Goal: Task Accomplishment & Management: Manage account settings

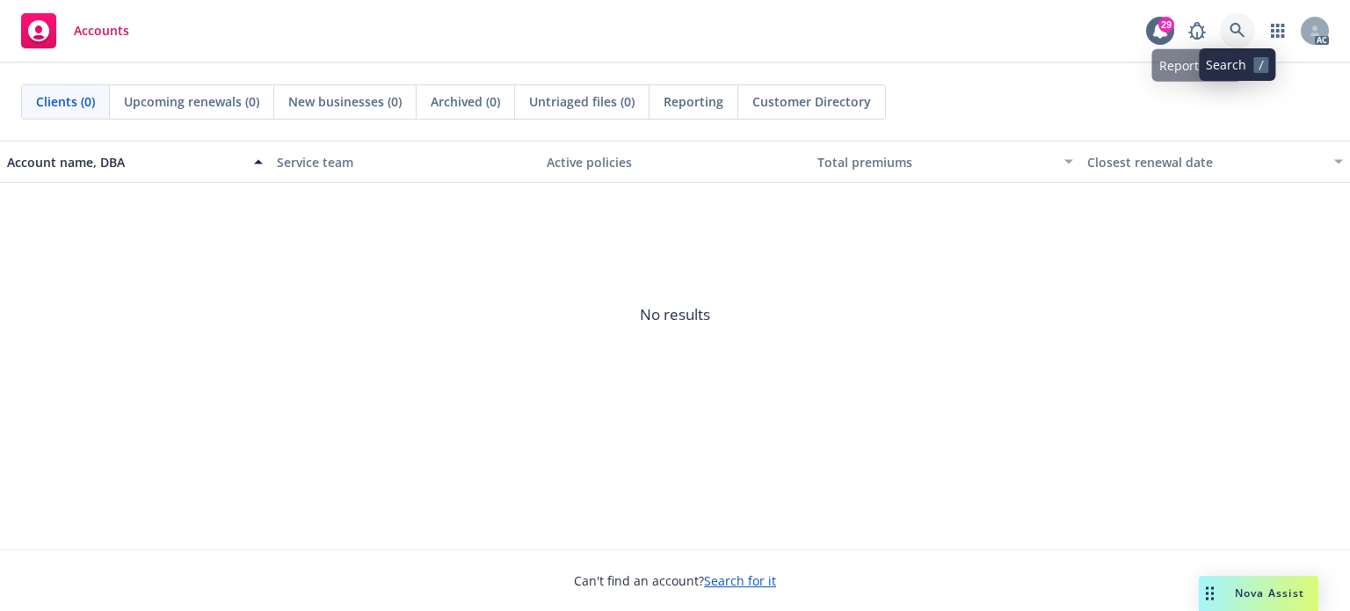
click at [1231, 28] on icon at bounding box center [1237, 30] width 15 height 15
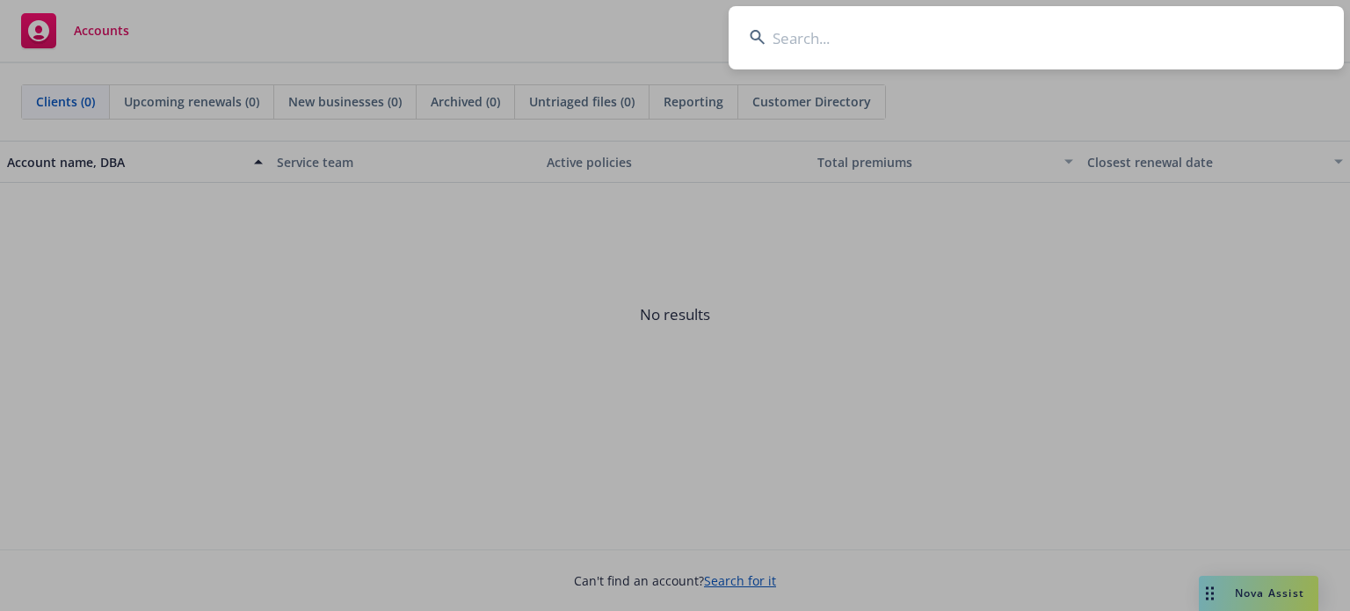
click at [927, 55] on input at bounding box center [1036, 37] width 615 height 63
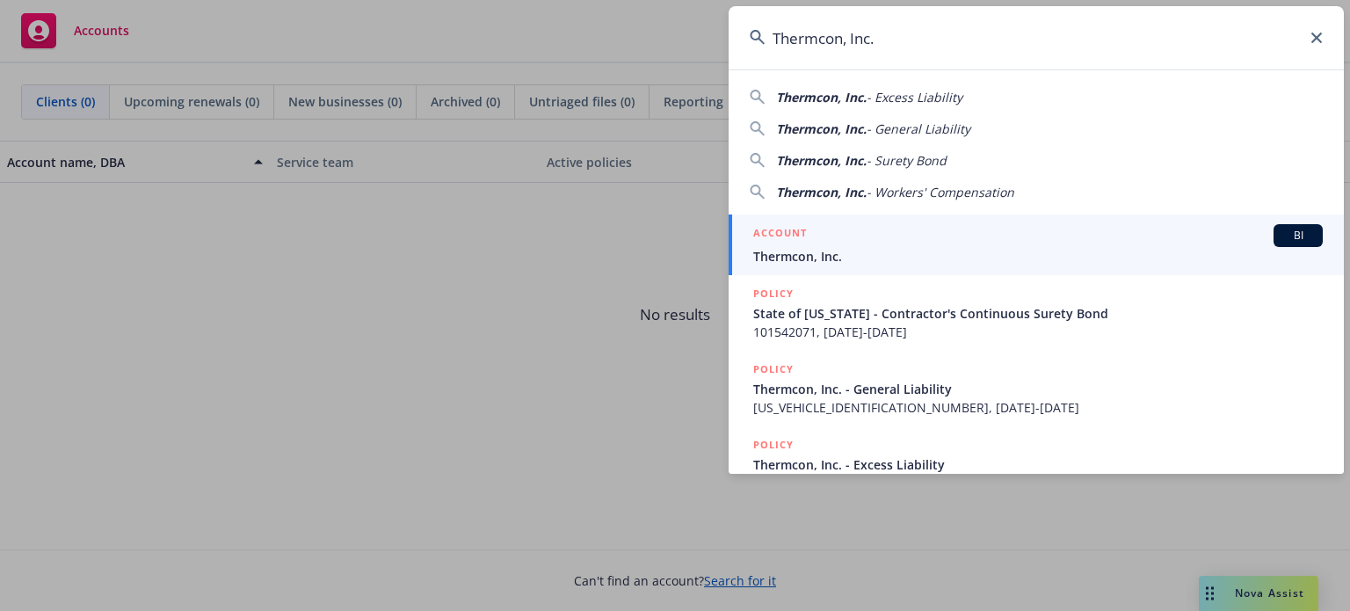
type input "Thermcon, Inc."
click at [803, 256] on span "Thermcon, Inc." at bounding box center [1038, 256] width 570 height 18
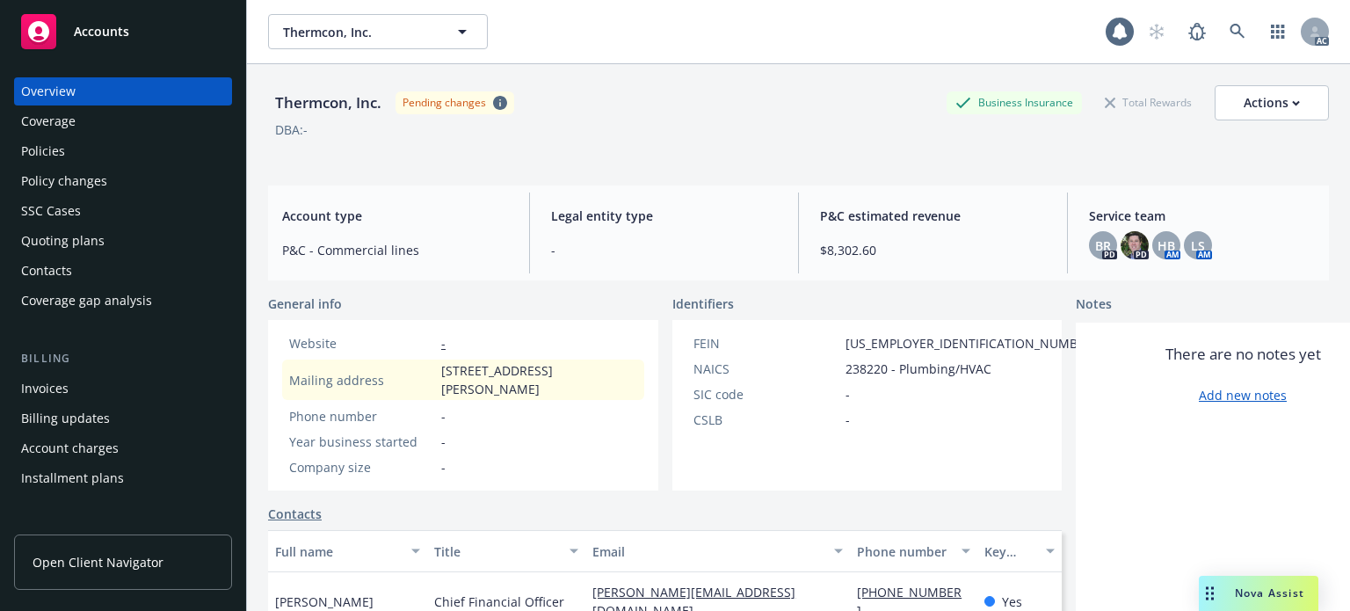
click at [84, 182] on div "Policy changes" at bounding box center [64, 181] width 86 height 28
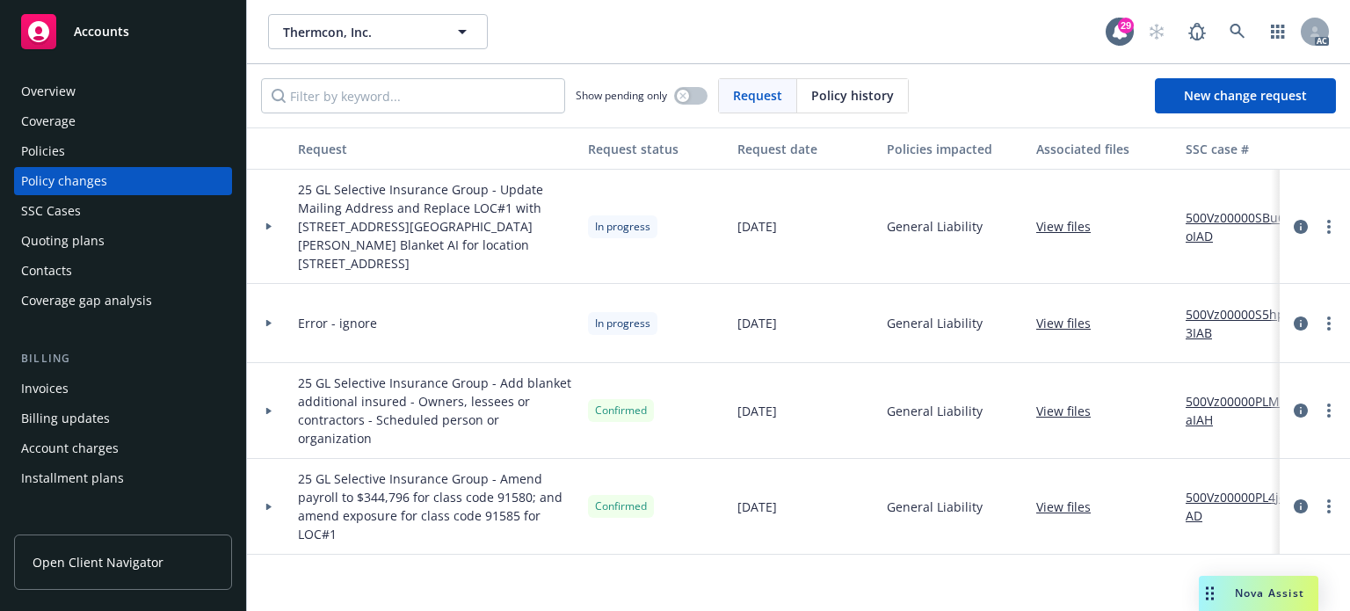
click at [266, 296] on div at bounding box center [269, 323] width 44 height 79
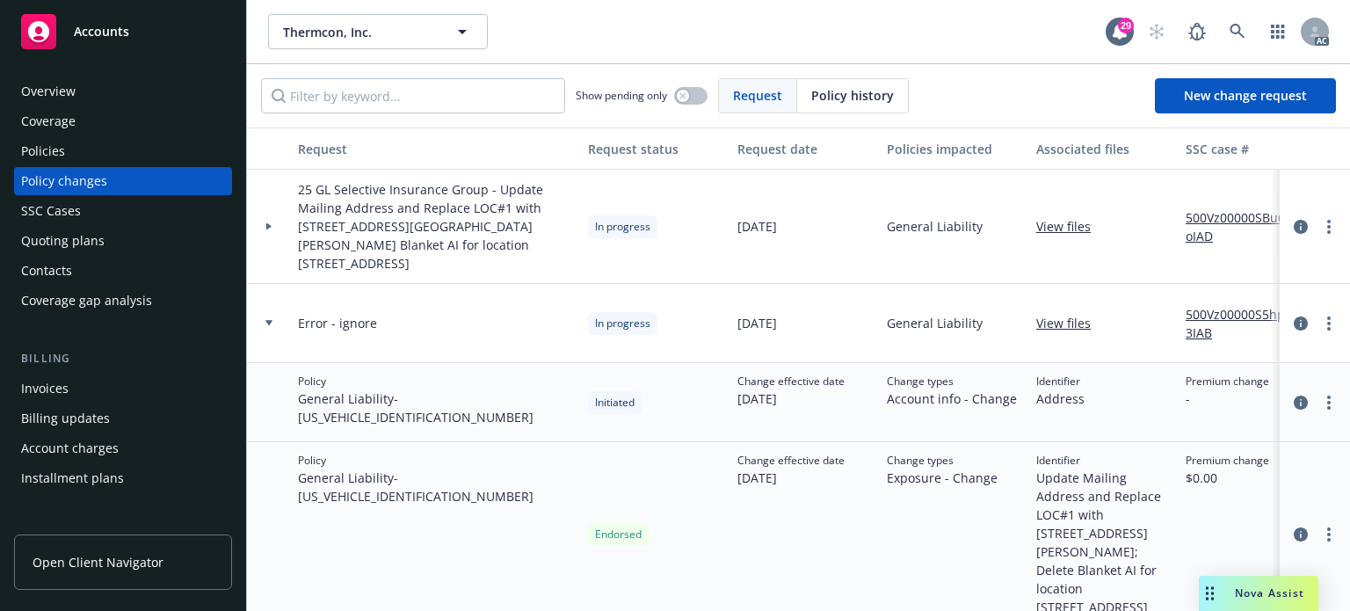
click at [272, 223] on icon at bounding box center [268, 226] width 7 height 6
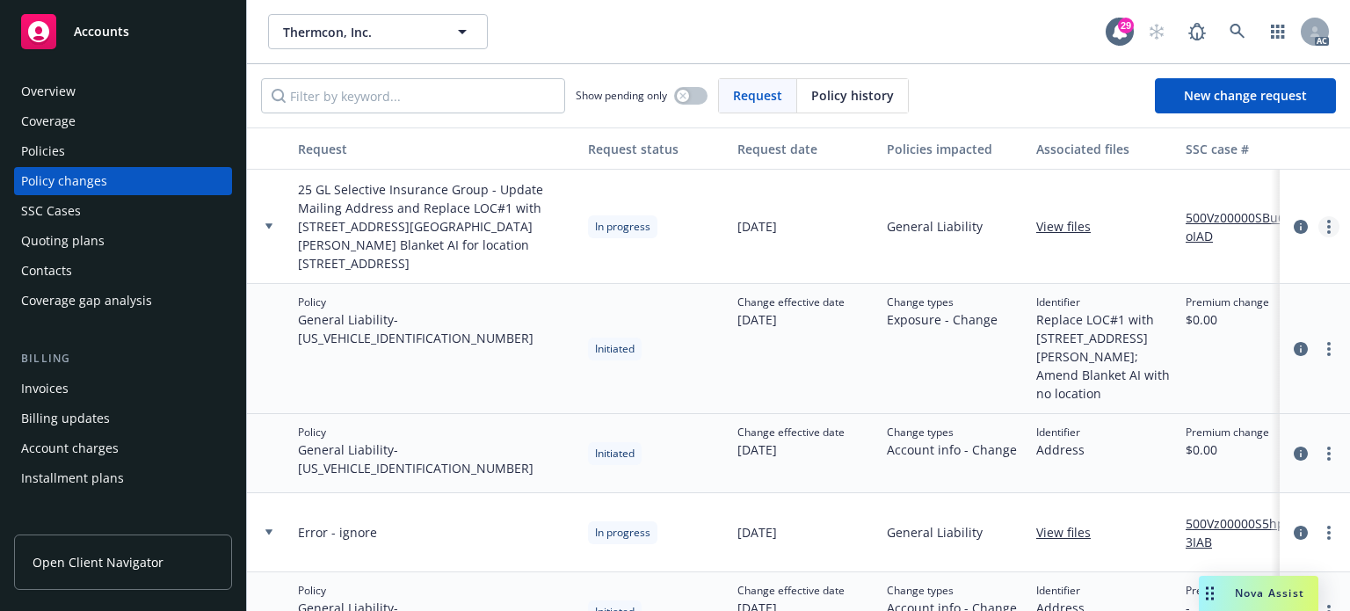
click at [1327, 220] on icon "more" at bounding box center [1329, 227] width 4 height 14
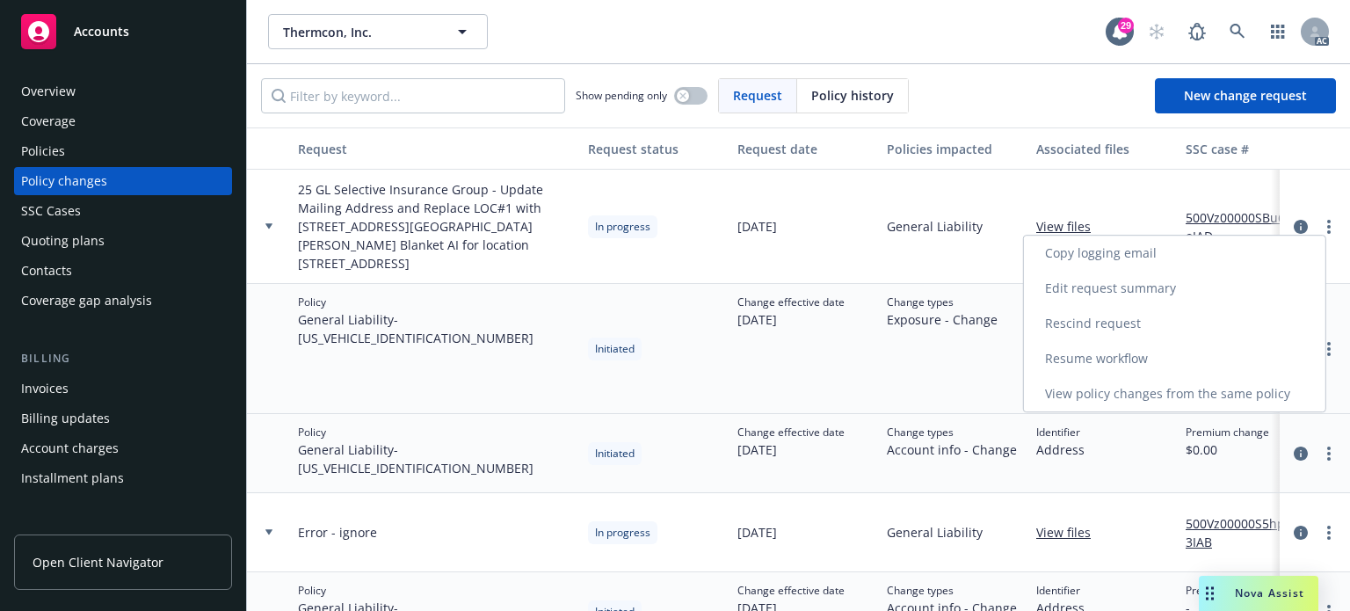
click at [1125, 352] on link "Resume workflow" at bounding box center [1175, 358] width 302 height 35
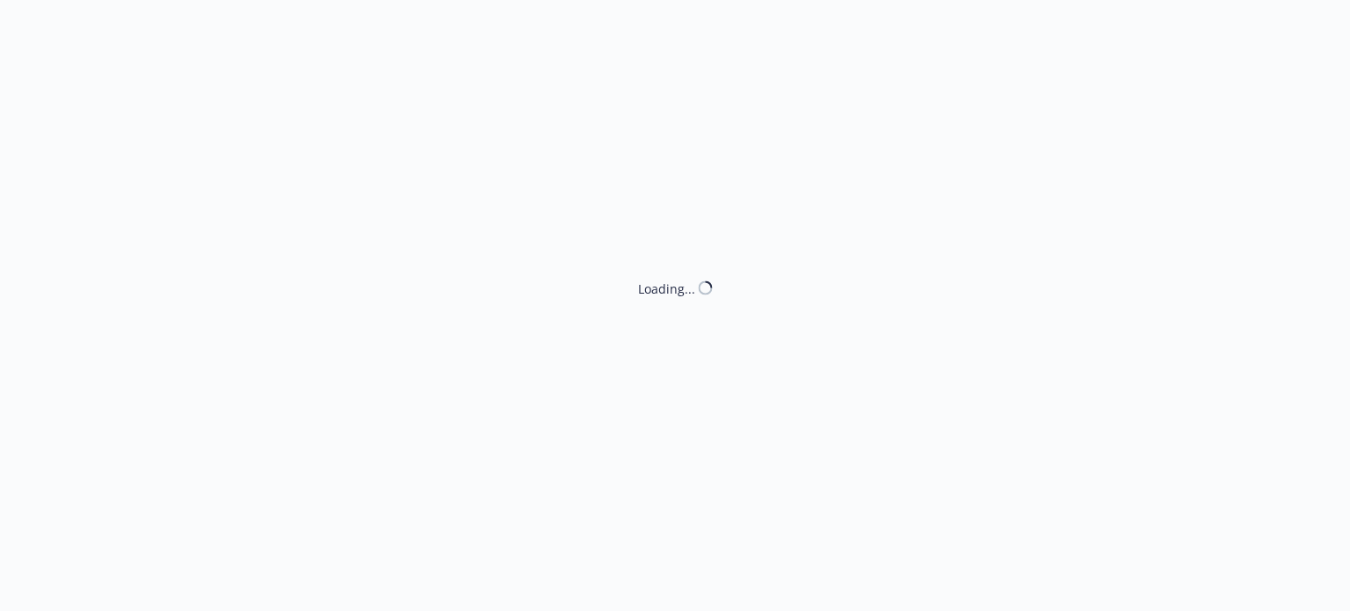
select select "ACCEPTED"
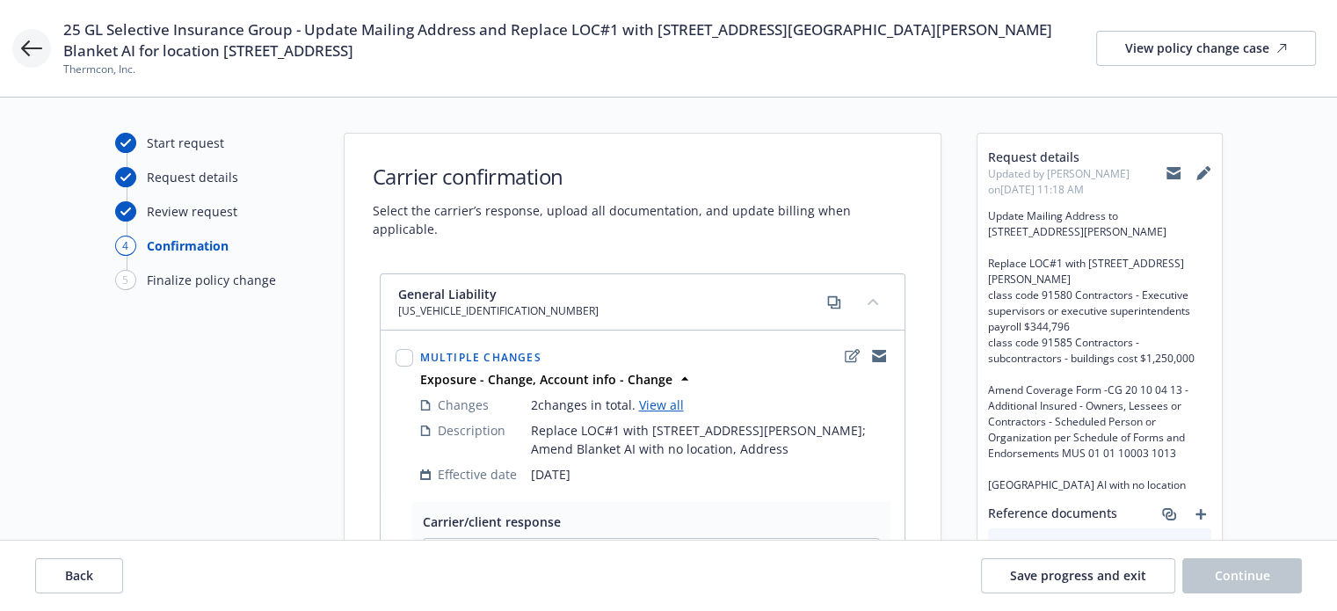
click at [36, 58] on icon at bounding box center [31, 48] width 21 height 21
select select "ACCEPTED"
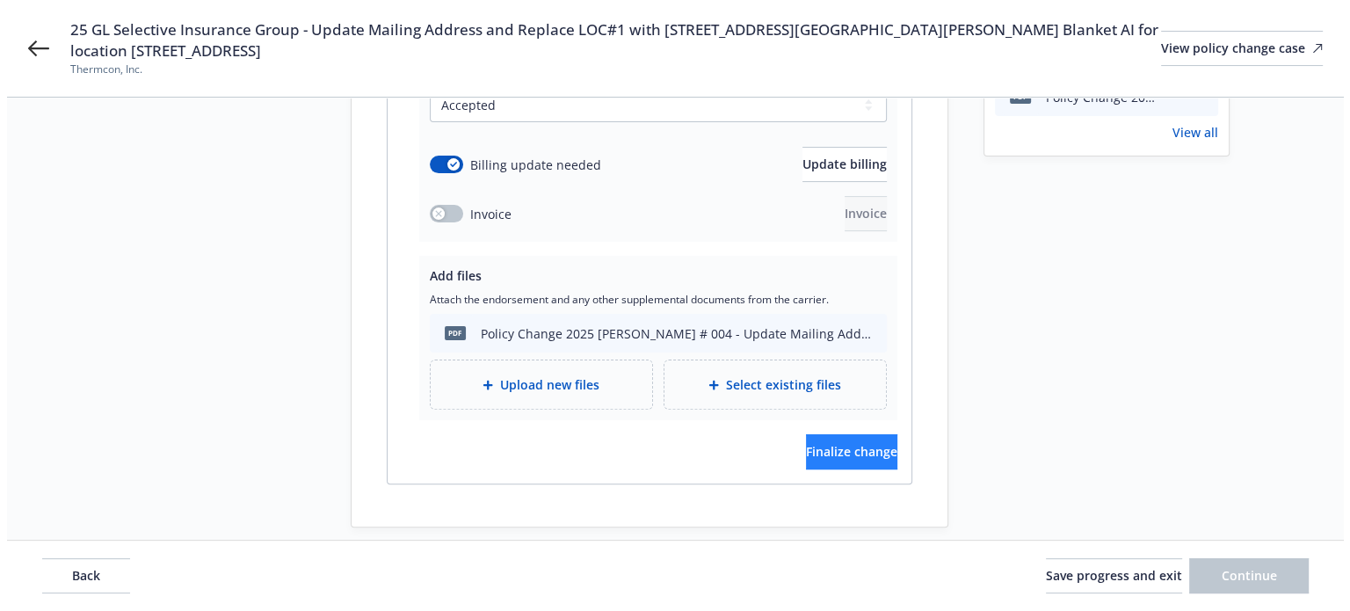
scroll to position [454, 0]
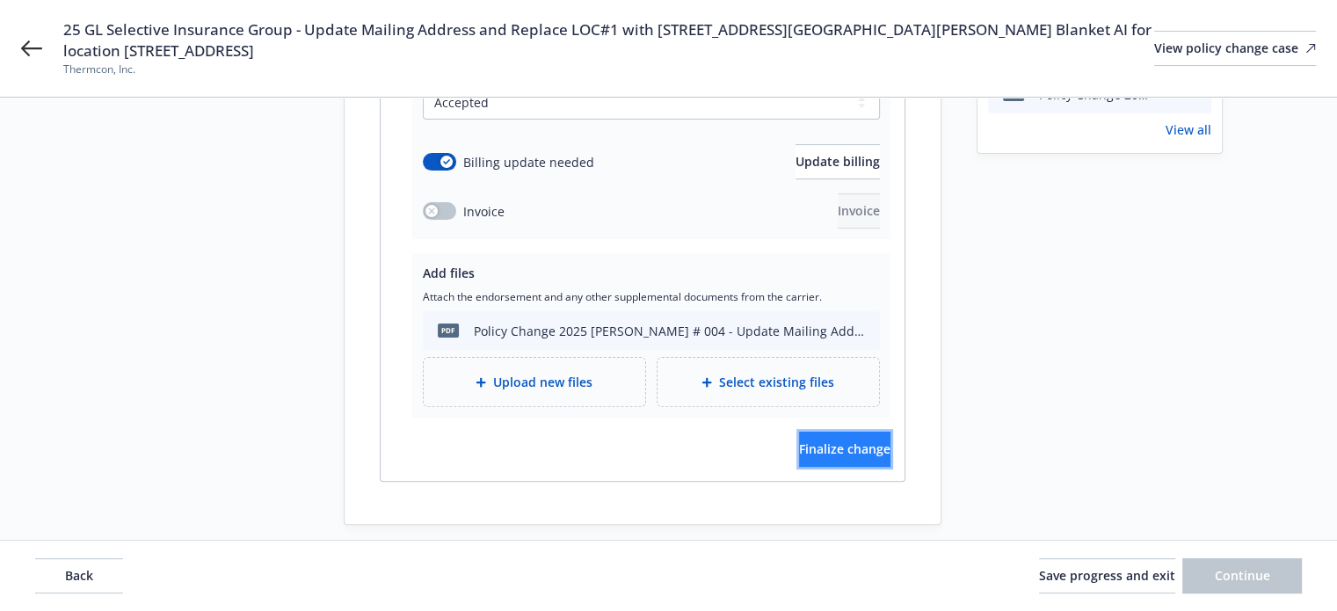
click at [822, 440] on span "Finalize change" at bounding box center [844, 448] width 91 height 17
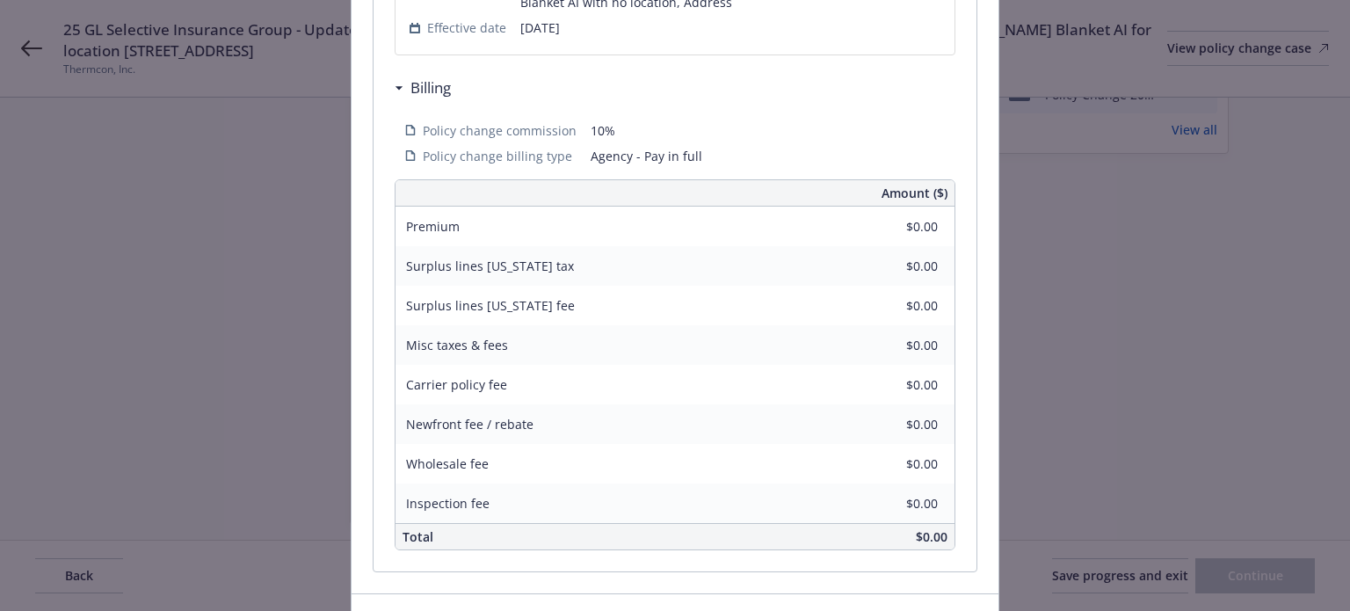
scroll to position [610, 0]
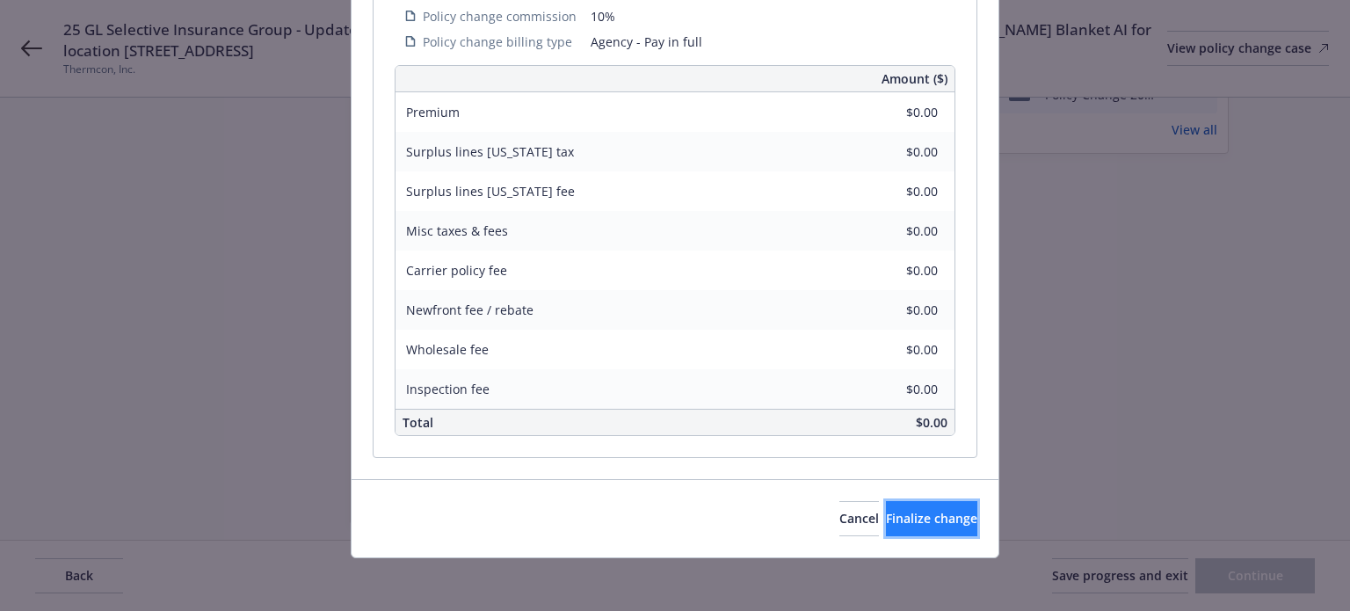
click at [886, 510] on span "Finalize change" at bounding box center [931, 518] width 91 height 17
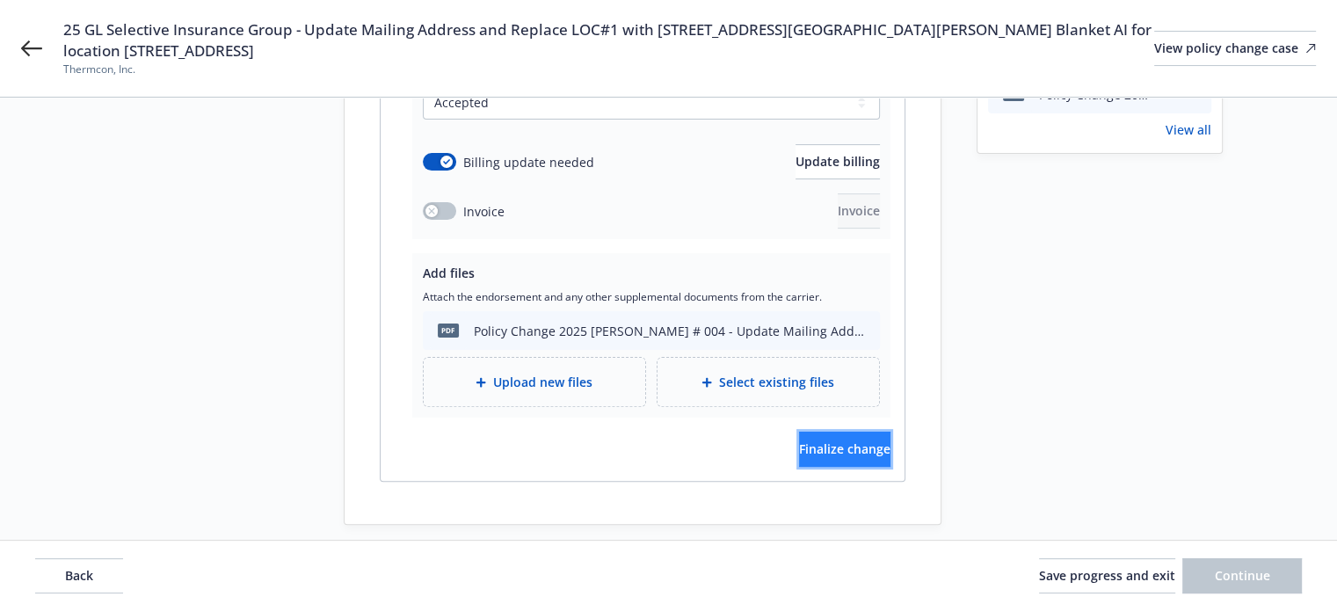
click at [826, 440] on span "Finalize change" at bounding box center [844, 448] width 91 height 17
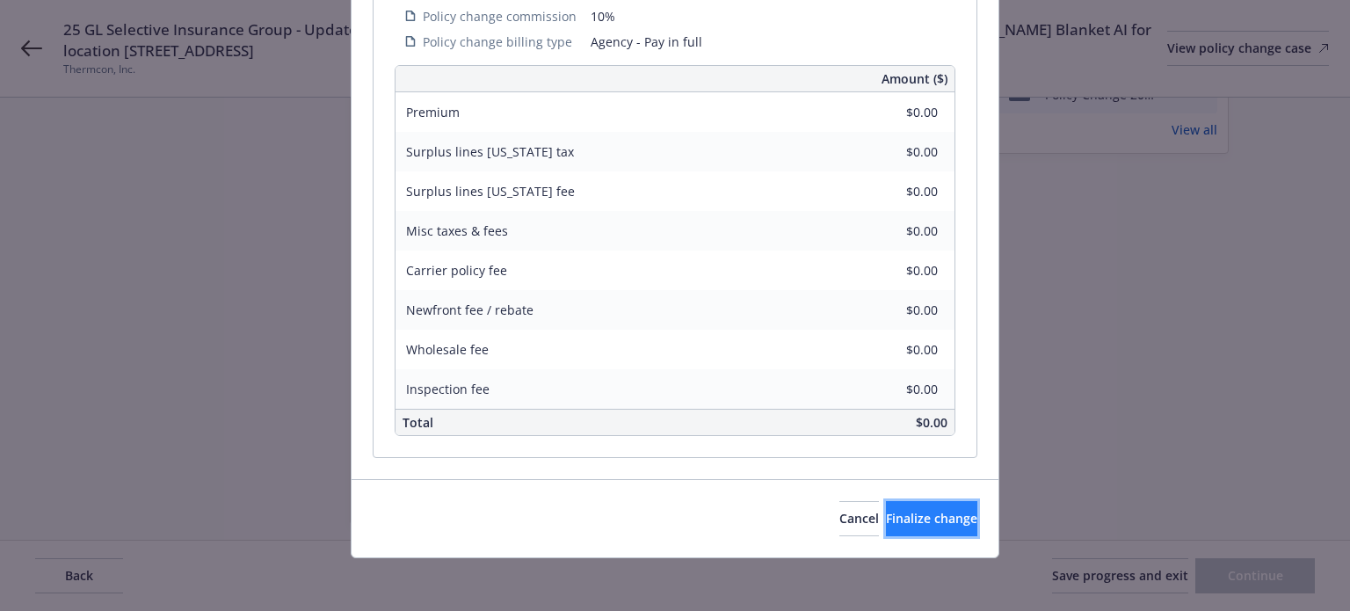
click at [886, 520] on span "Finalize change" at bounding box center [931, 518] width 91 height 17
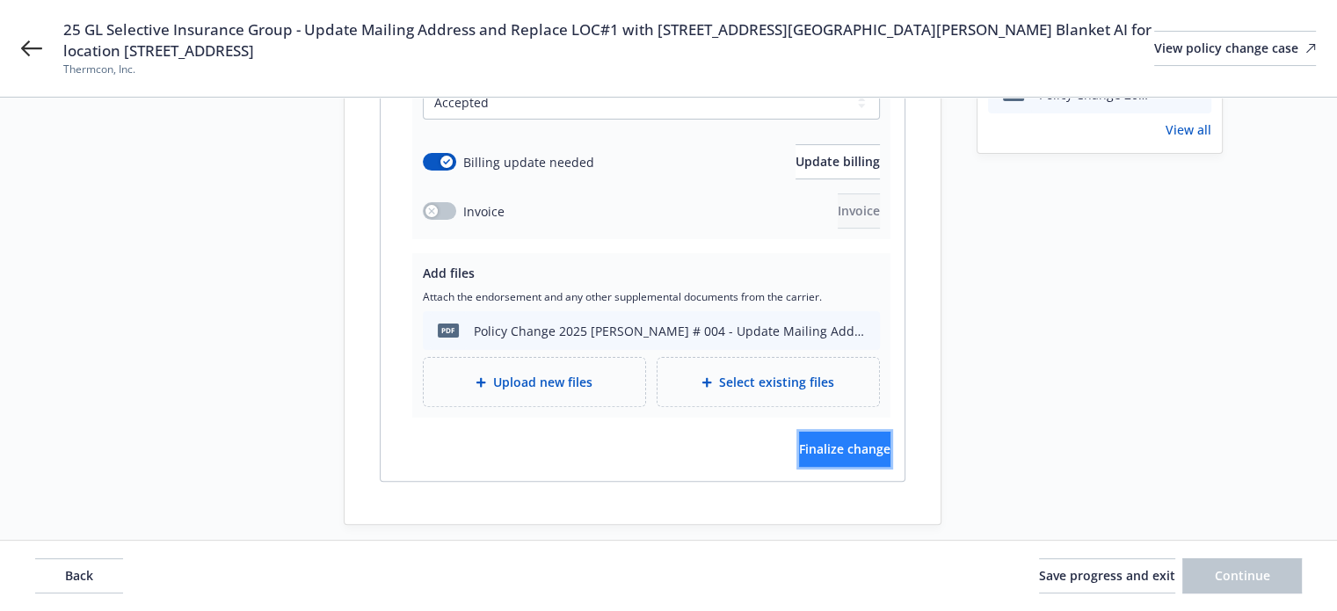
click at [829, 440] on span "Finalize change" at bounding box center [844, 448] width 91 height 17
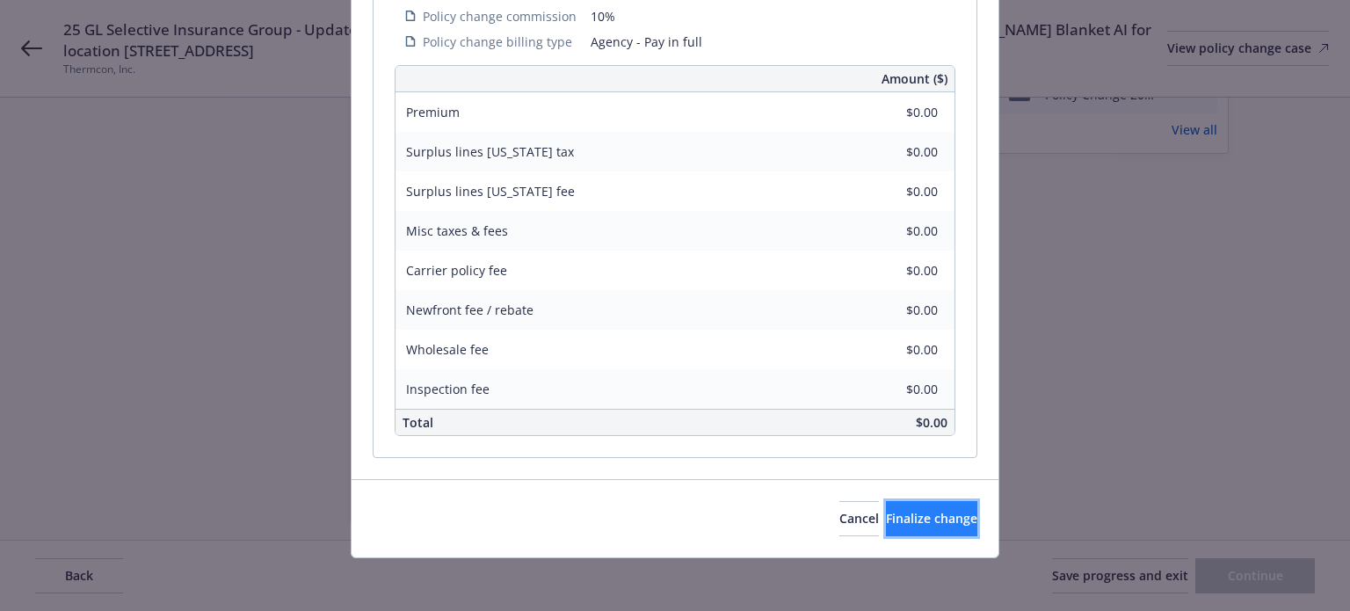
click at [891, 514] on span "Finalize change" at bounding box center [931, 518] width 91 height 17
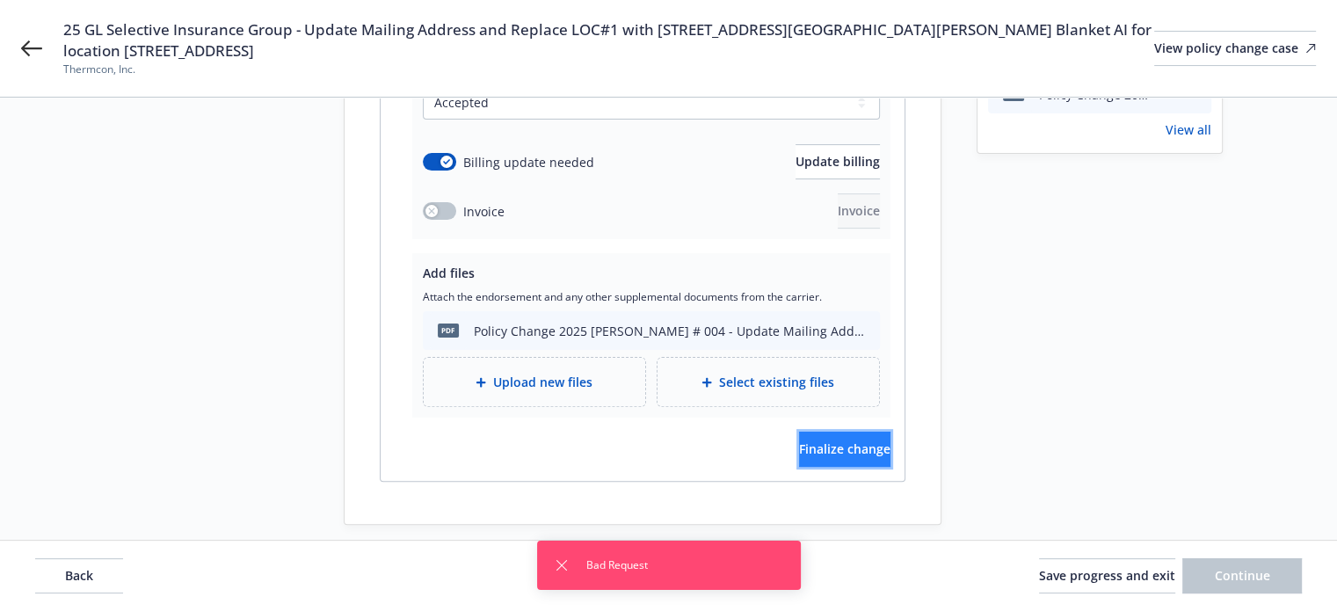
click at [802, 440] on span "Finalize change" at bounding box center [844, 448] width 91 height 17
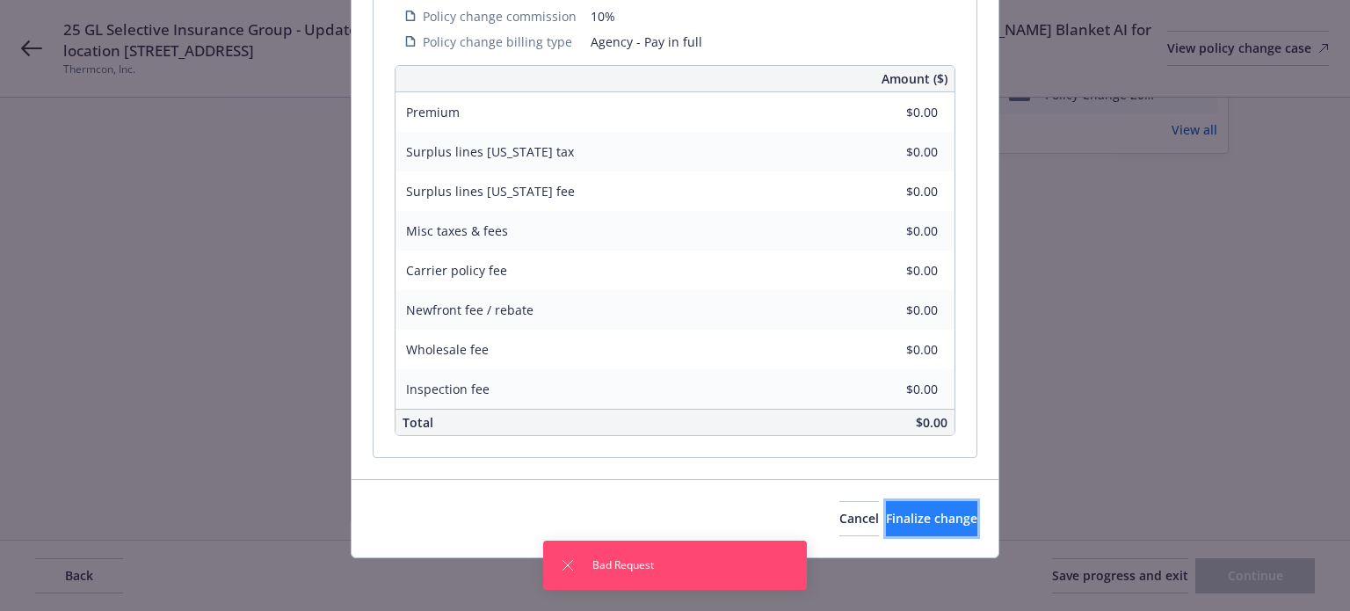
click at [900, 516] on span "Finalize change" at bounding box center [931, 518] width 91 height 17
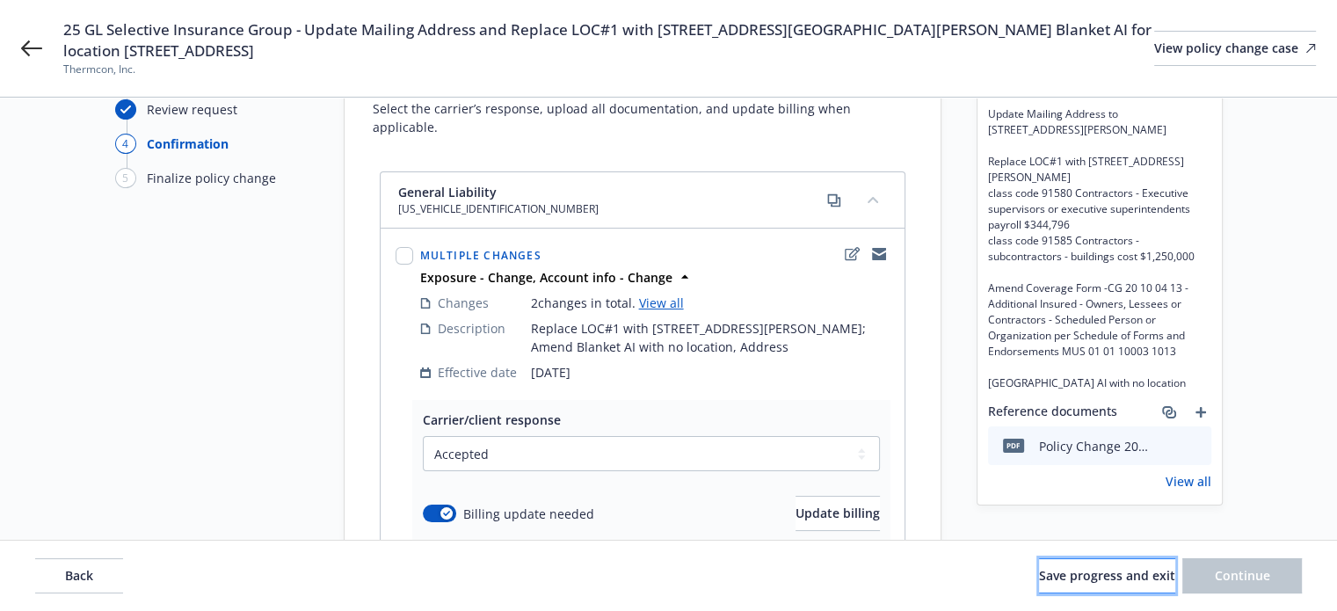
click at [1065, 579] on span "Save progress and exit" at bounding box center [1107, 575] width 136 height 17
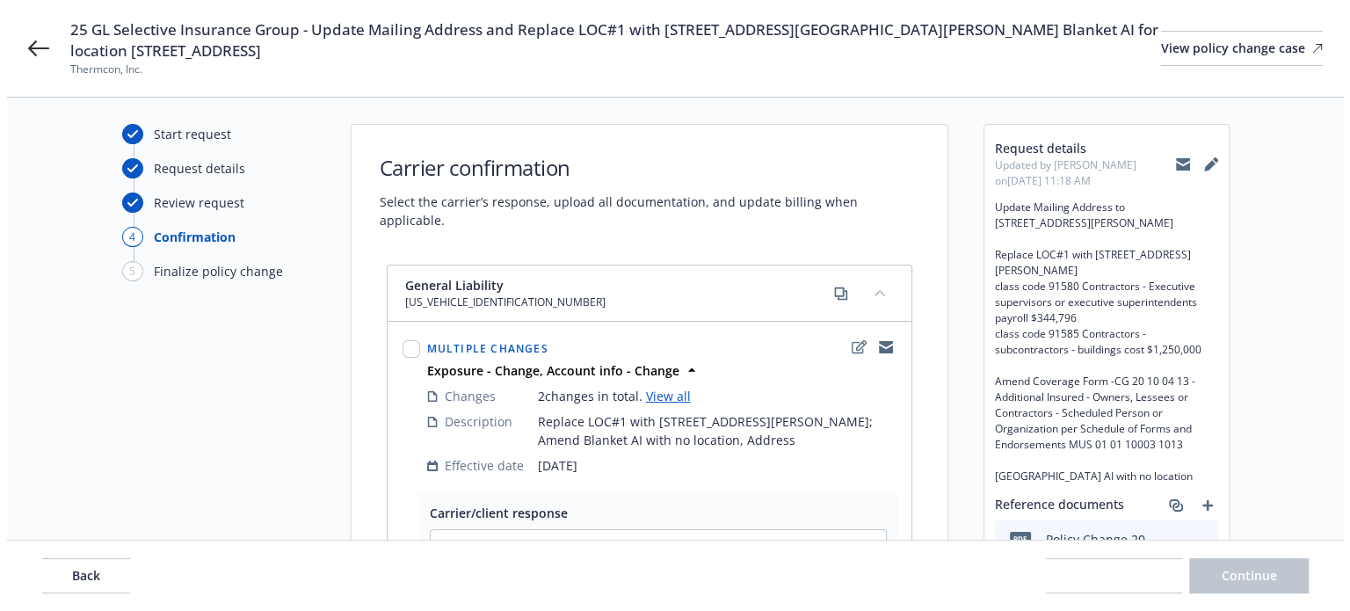
scroll to position [0, 0]
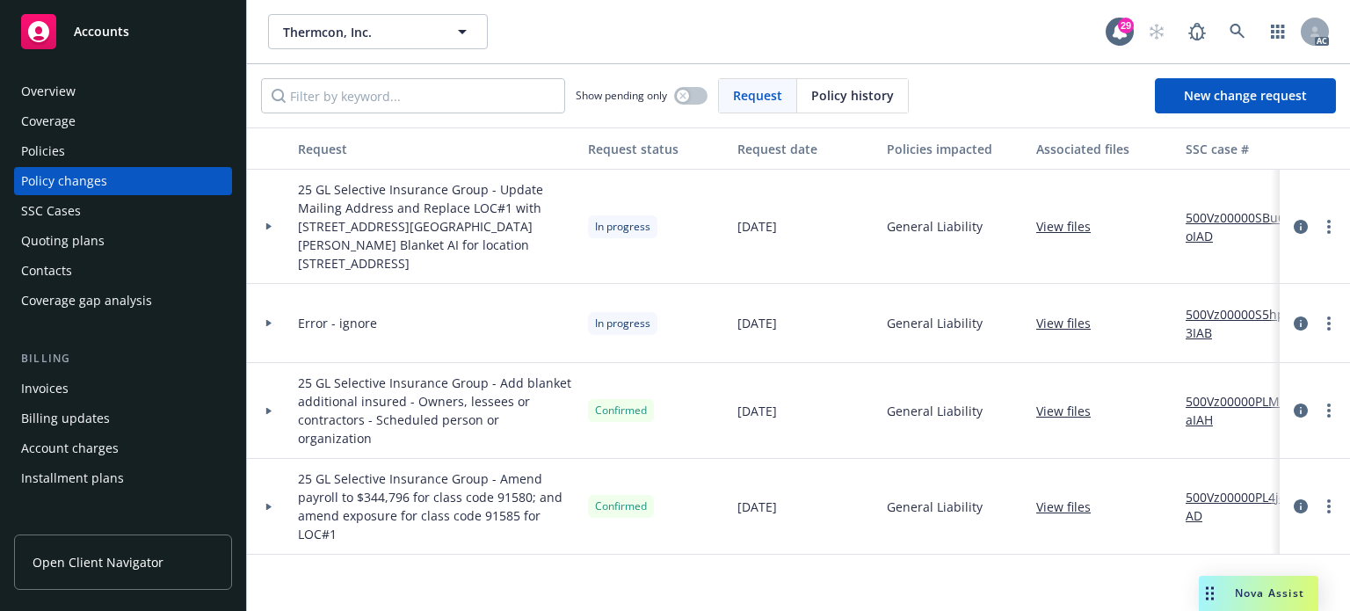
click at [265, 299] on div at bounding box center [269, 323] width 44 height 79
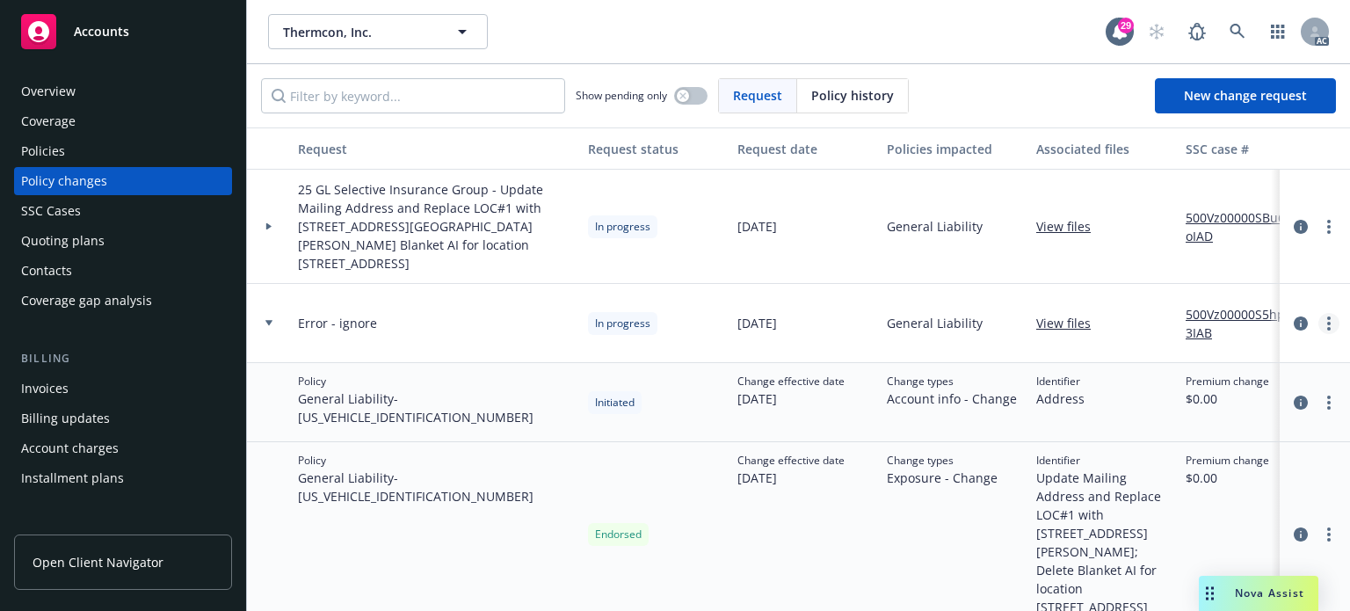
click at [1327, 316] on icon "more" at bounding box center [1329, 323] width 4 height 14
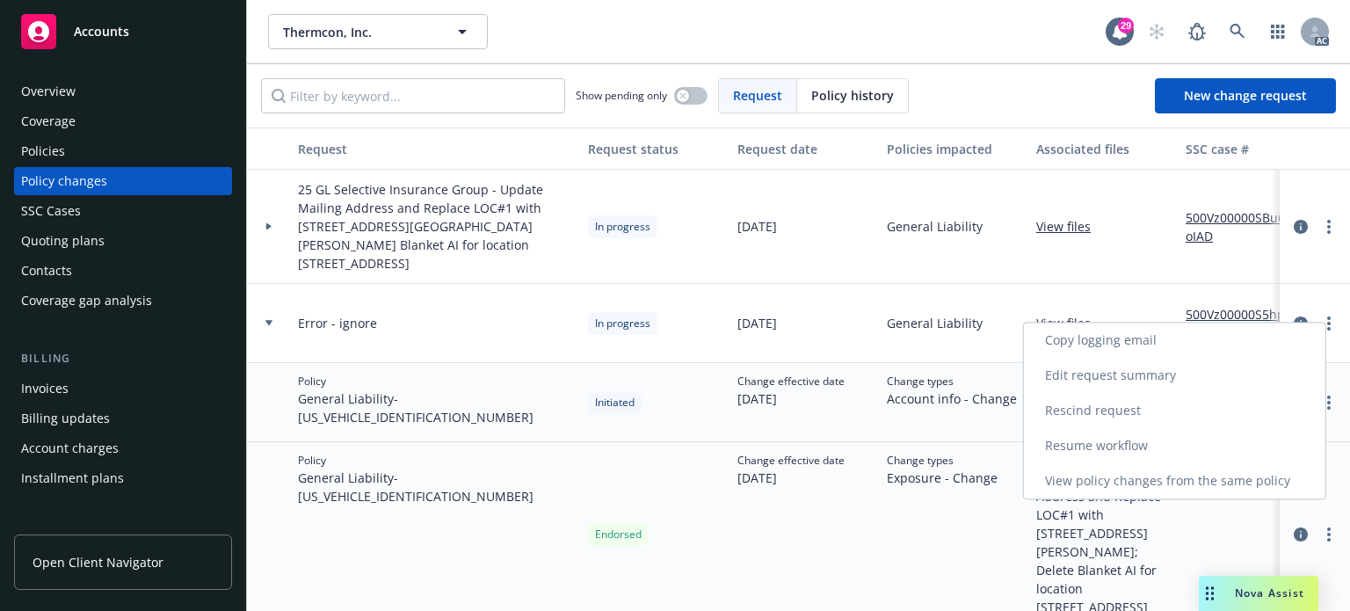
click at [1090, 412] on link "Rescind request" at bounding box center [1175, 410] width 302 height 35
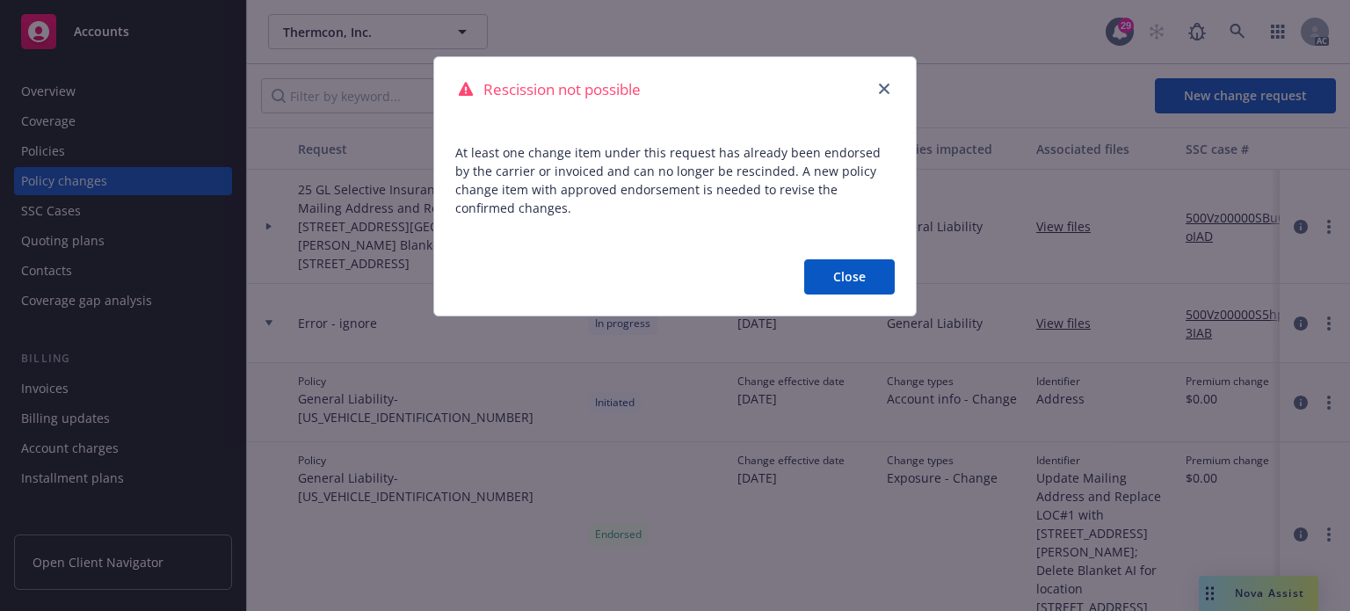
click at [878, 278] on button "Close" at bounding box center [849, 276] width 91 height 35
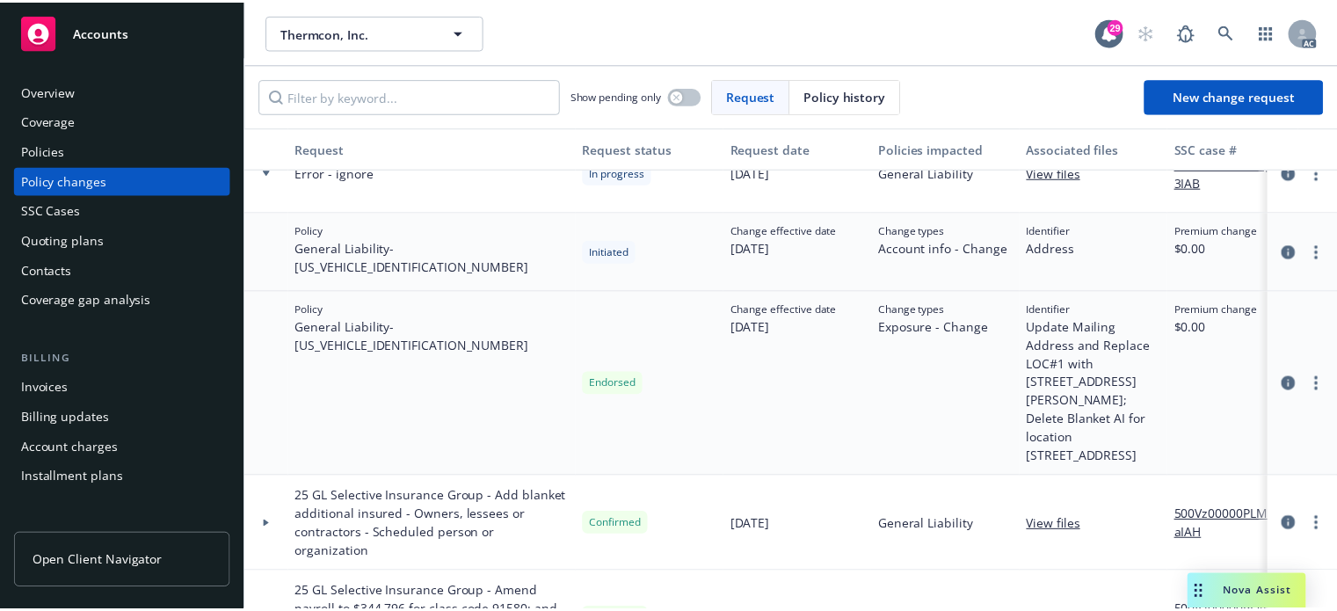
scroll to position [62, 0]
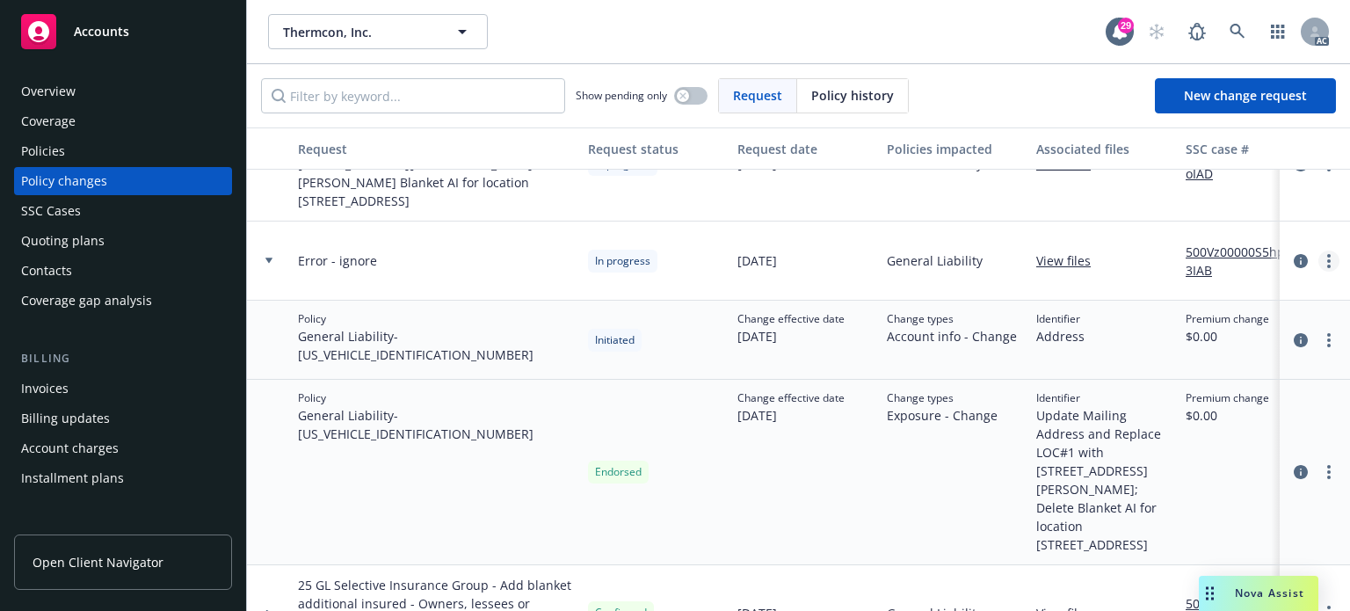
click at [1319, 251] on link "more" at bounding box center [1329, 261] width 21 height 21
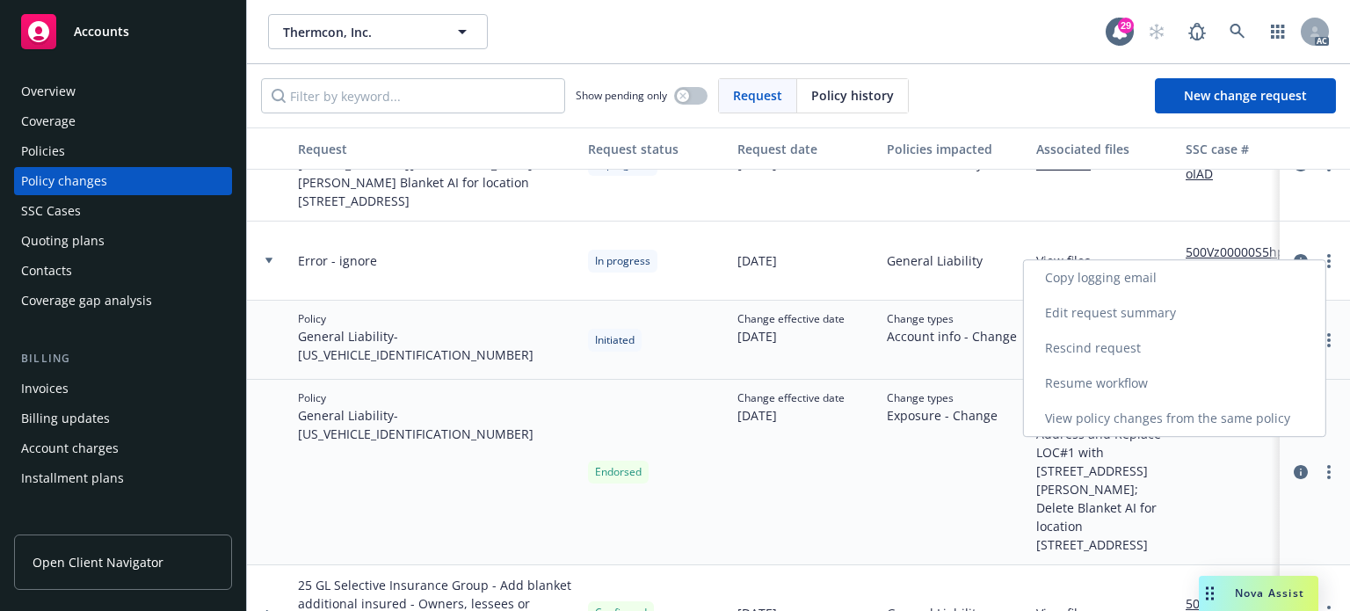
click at [1108, 383] on link "Resume workflow" at bounding box center [1175, 383] width 302 height 35
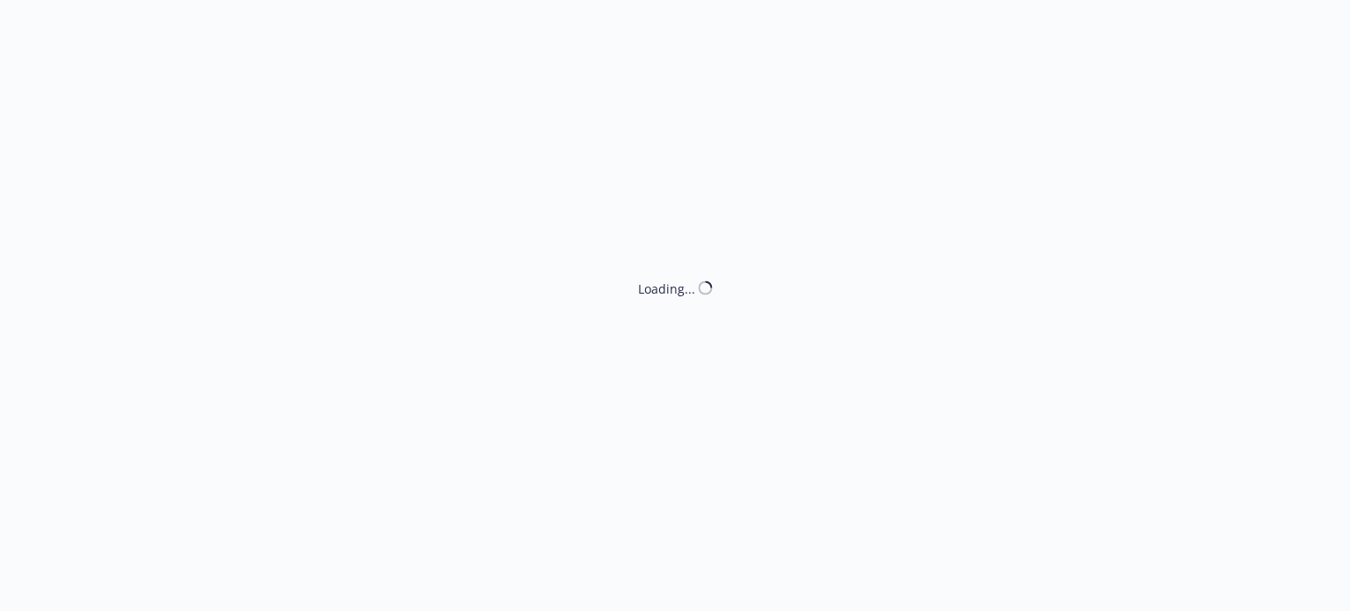
select select "ACCEPTED"
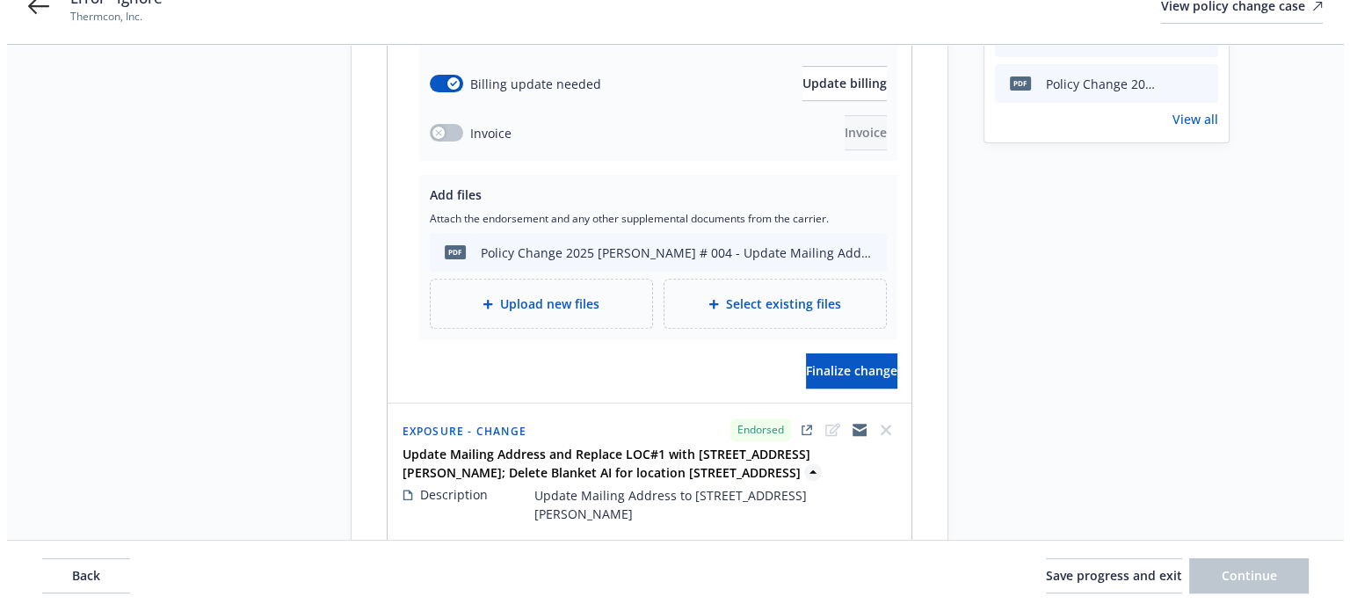
scroll to position [615, 0]
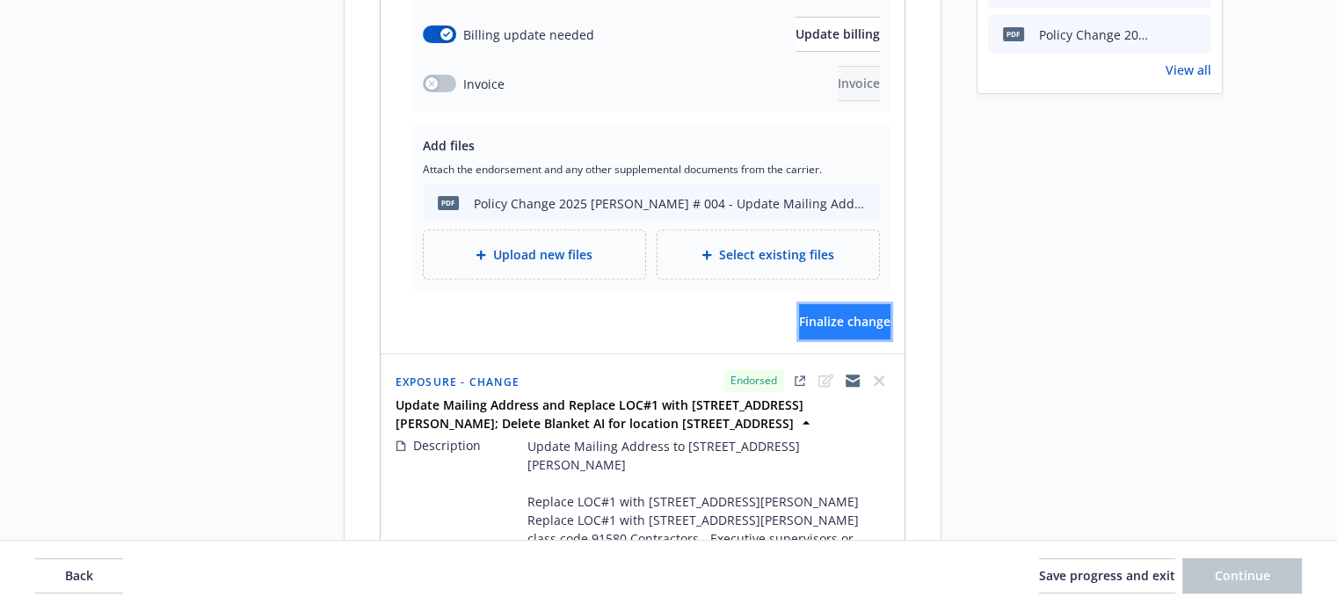
click at [803, 319] on span "Finalize change" at bounding box center [844, 321] width 91 height 17
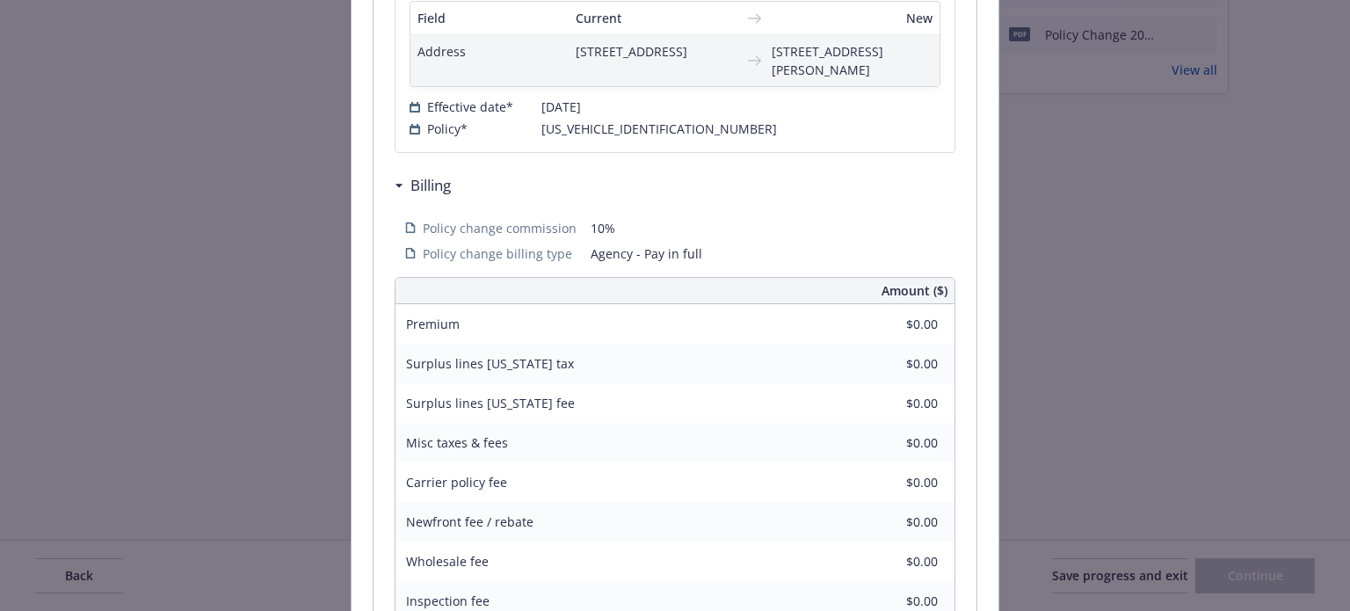
scroll to position [681, 0]
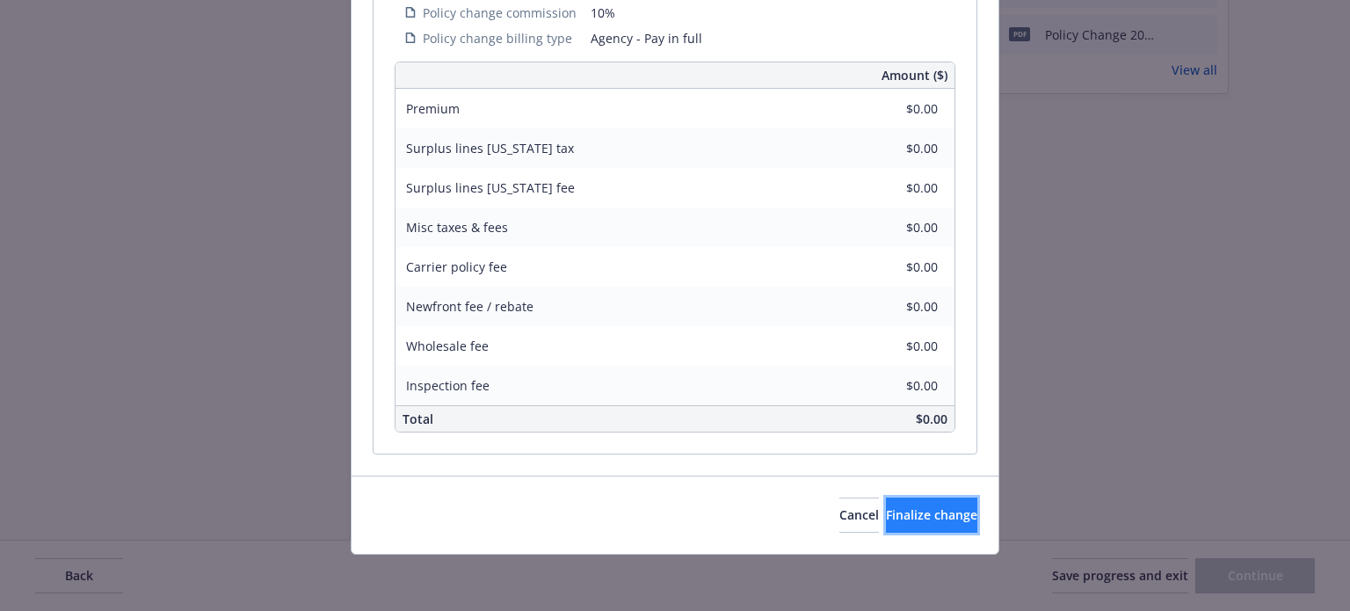
click at [928, 506] on span "Finalize change" at bounding box center [931, 514] width 91 height 17
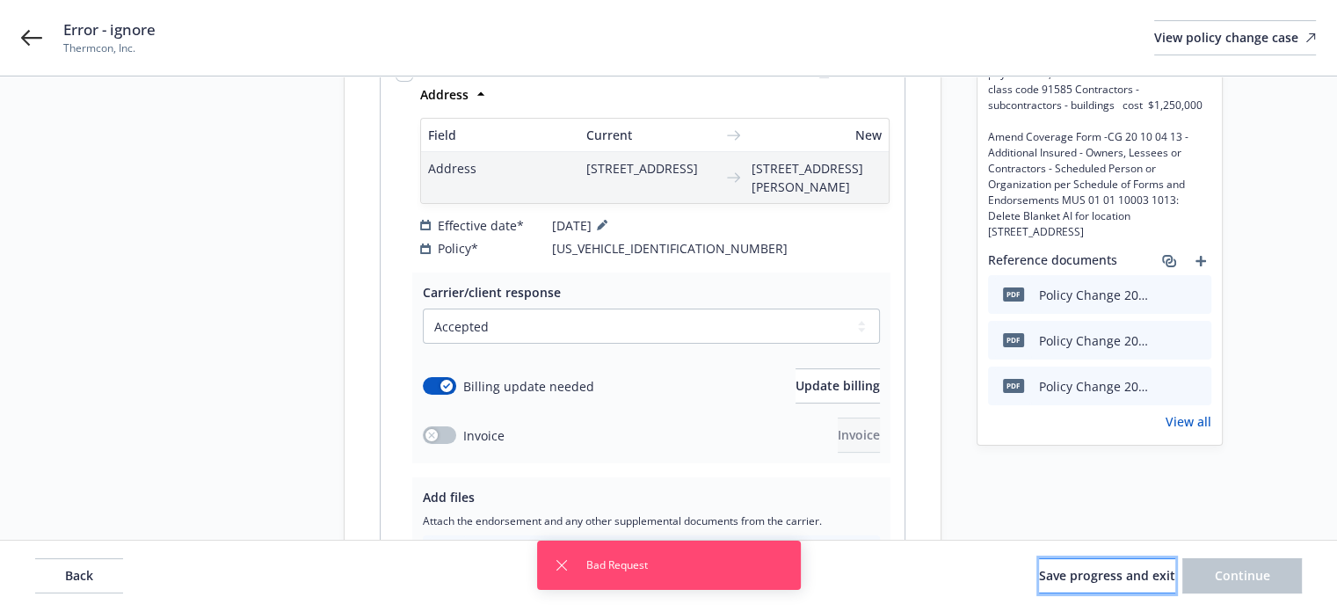
click at [1076, 570] on span "Save progress and exit" at bounding box center [1107, 575] width 136 height 17
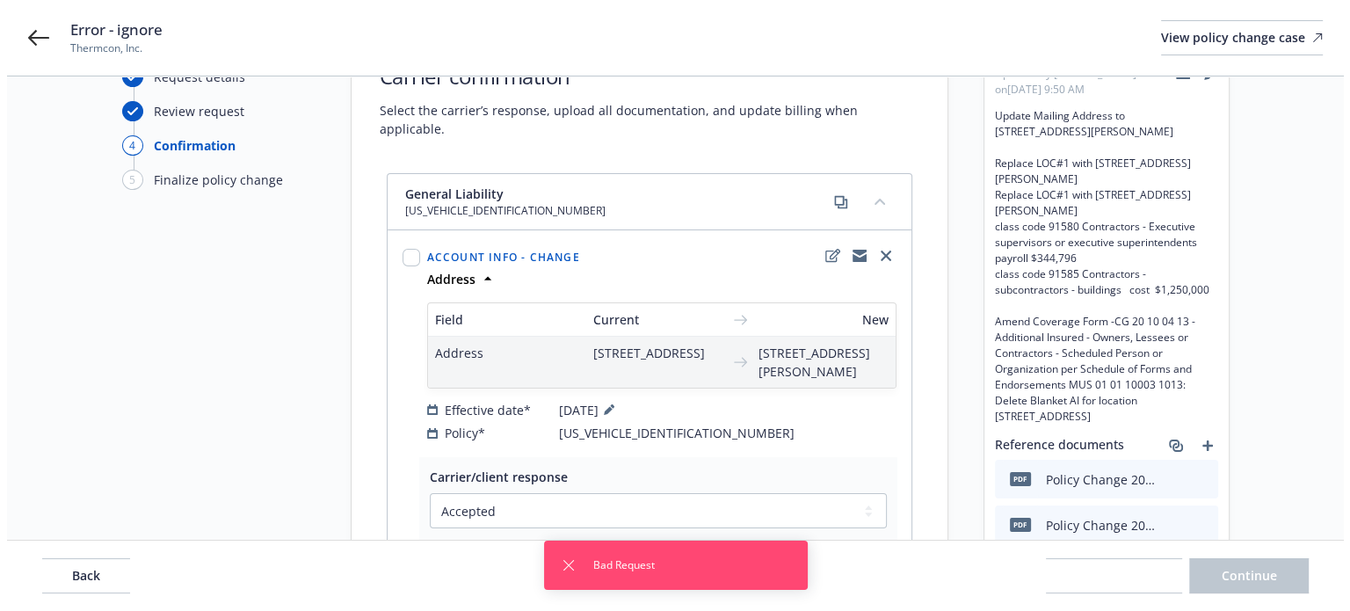
scroll to position [0, 0]
